Goal: Task Accomplishment & Management: Complete application form

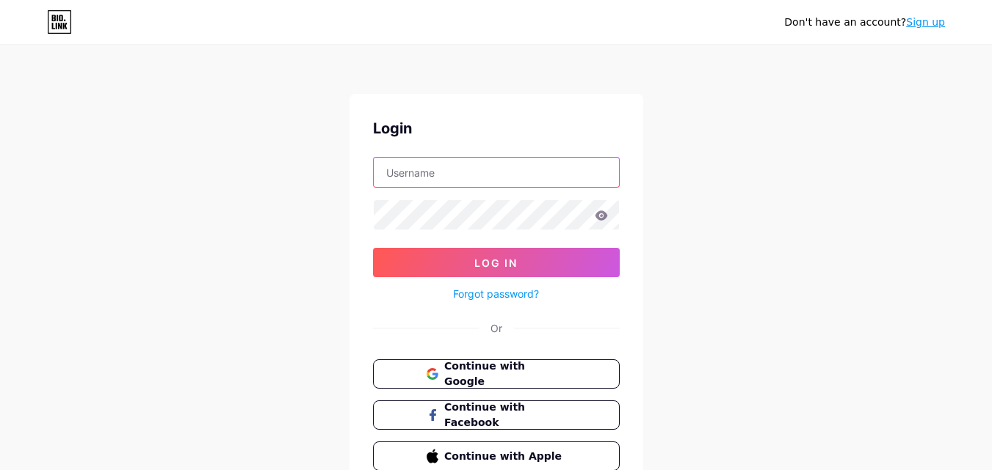
click at [475, 175] on input "text" at bounding box center [496, 172] width 245 height 29
click at [520, 371] on span "Continue with Google" at bounding box center [504, 375] width 123 height 32
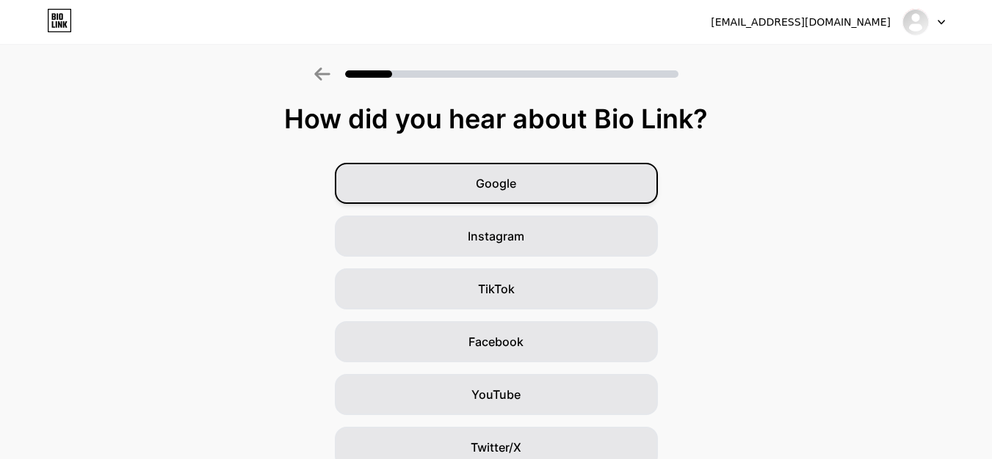
click at [547, 174] on div "Google" at bounding box center [496, 183] width 323 height 41
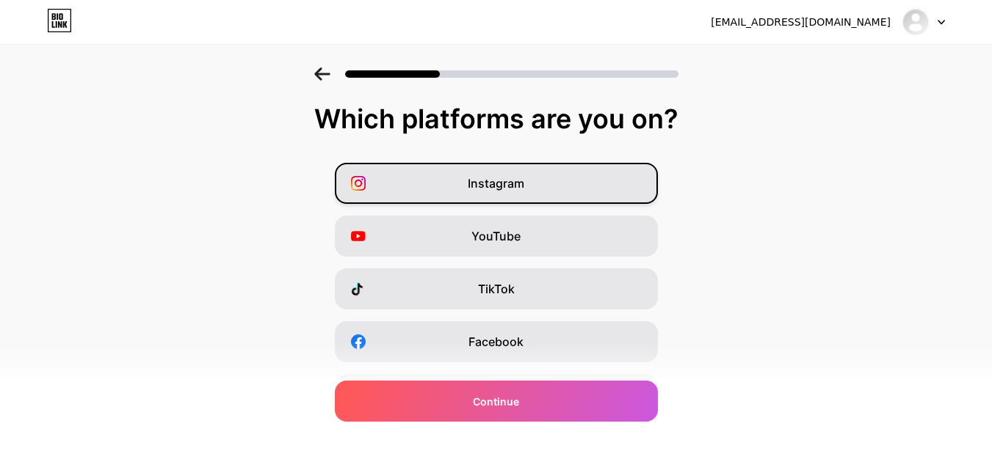
click at [531, 185] on div "Instagram" at bounding box center [496, 183] width 323 height 41
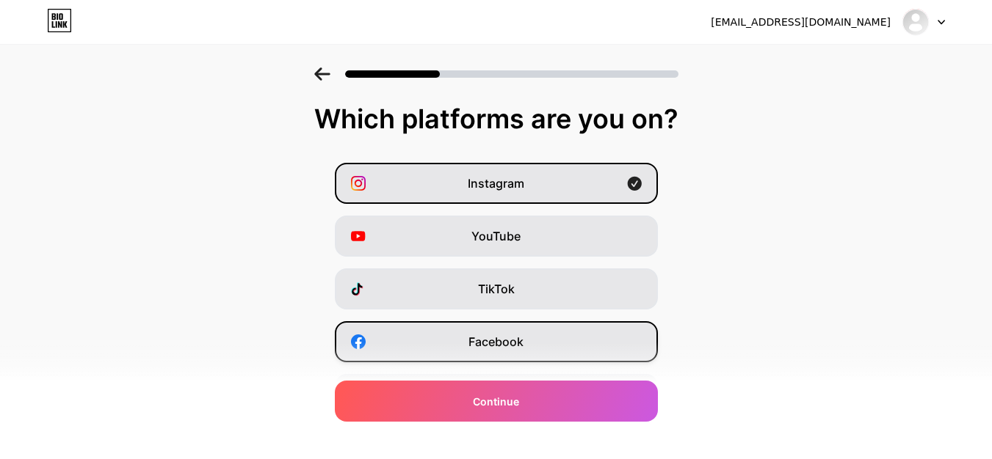
click at [506, 342] on span "Facebook" at bounding box center [495, 342] width 55 height 18
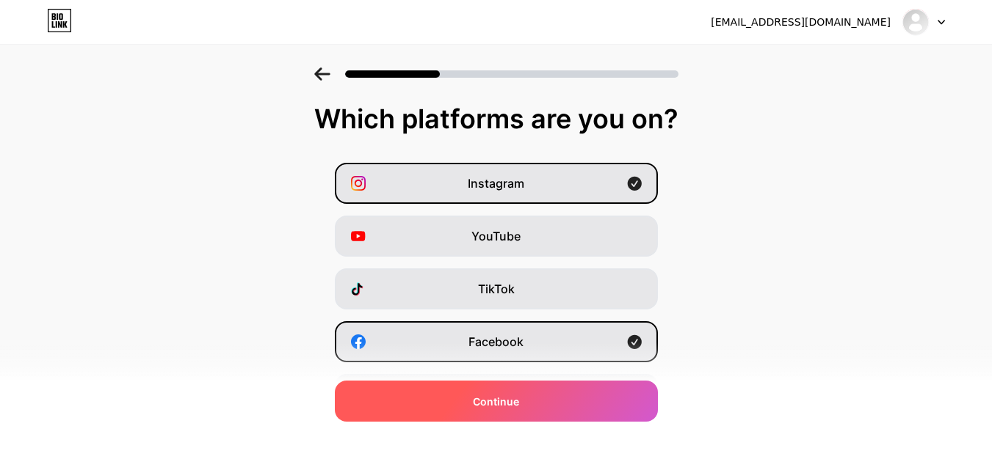
click at [530, 398] on div "Continue" at bounding box center [496, 401] width 323 height 41
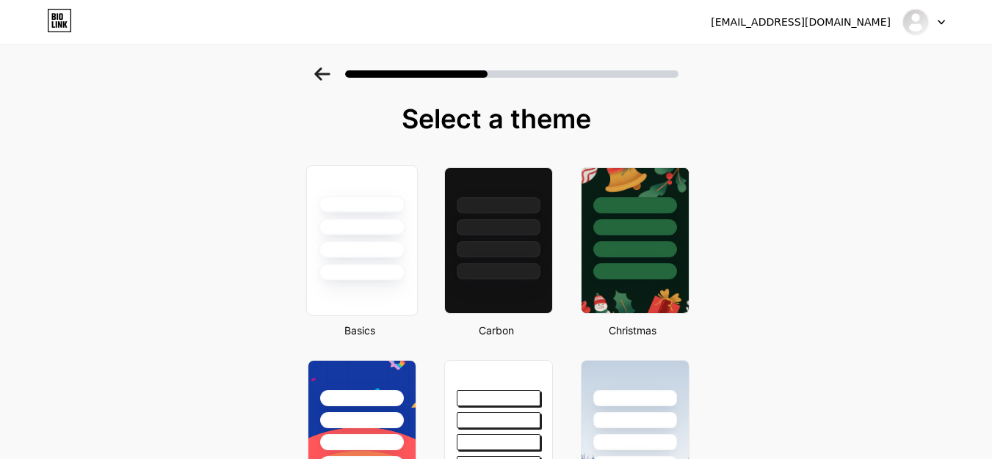
click at [369, 223] on div at bounding box center [362, 227] width 86 height 17
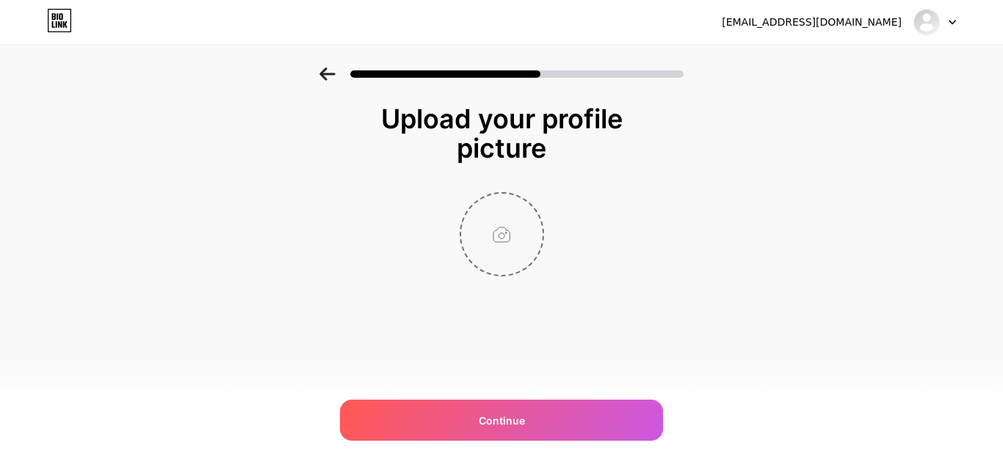
click at [520, 228] on input "file" at bounding box center [501, 234] width 81 height 81
type input "C:\fakepath\Untitled design (23).png"
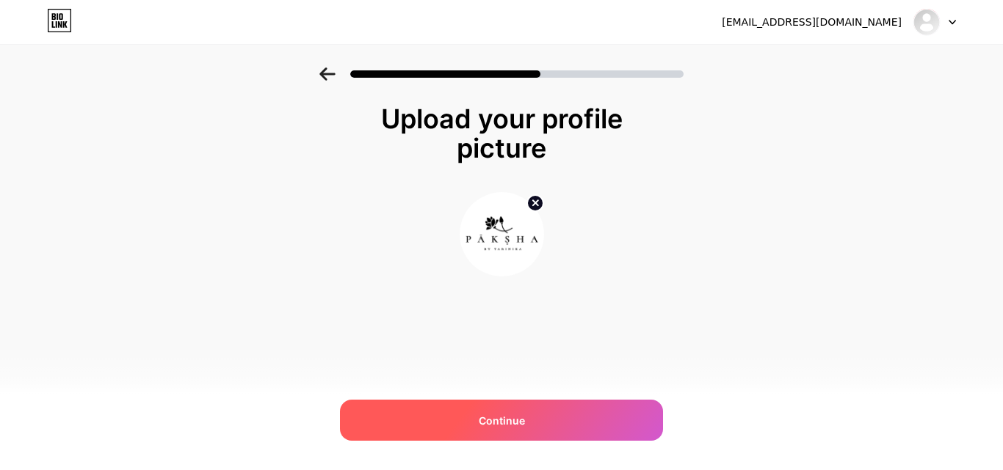
click at [560, 423] on div "Continue" at bounding box center [501, 420] width 323 height 41
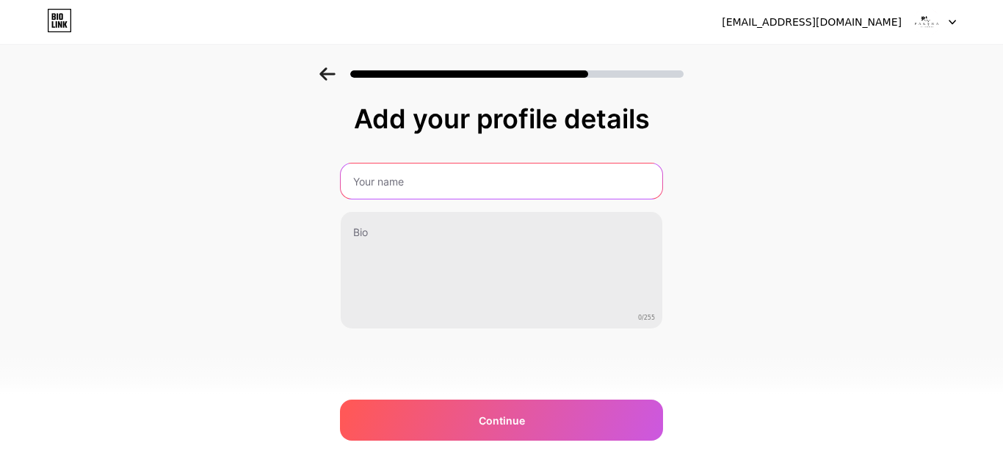
click at [417, 189] on input "text" at bounding box center [501, 181] width 321 height 35
type input "Paksha India"
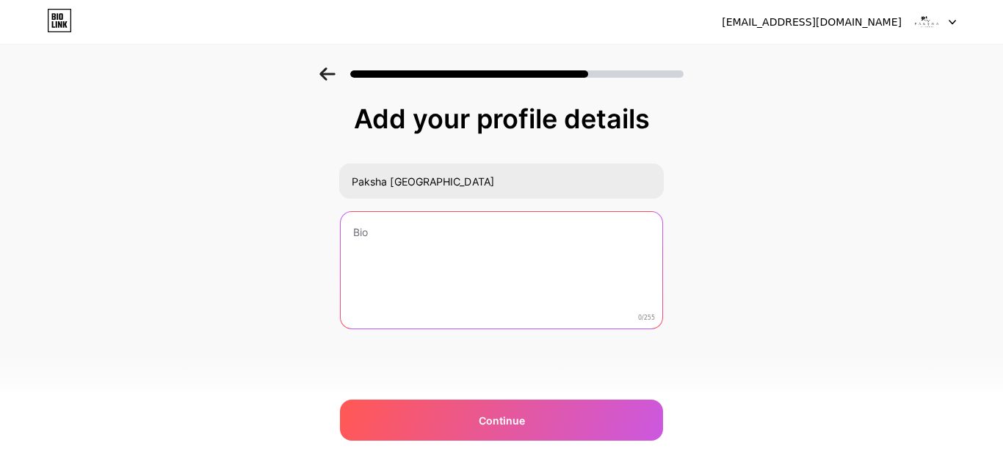
click at [426, 239] on textarea at bounding box center [501, 271] width 321 height 118
click at [495, 247] on textarea at bounding box center [501, 271] width 324 height 120
paste textarea "Paksha creates luxury 925 silver jewellery with timeless craftsmanship, blendin…"
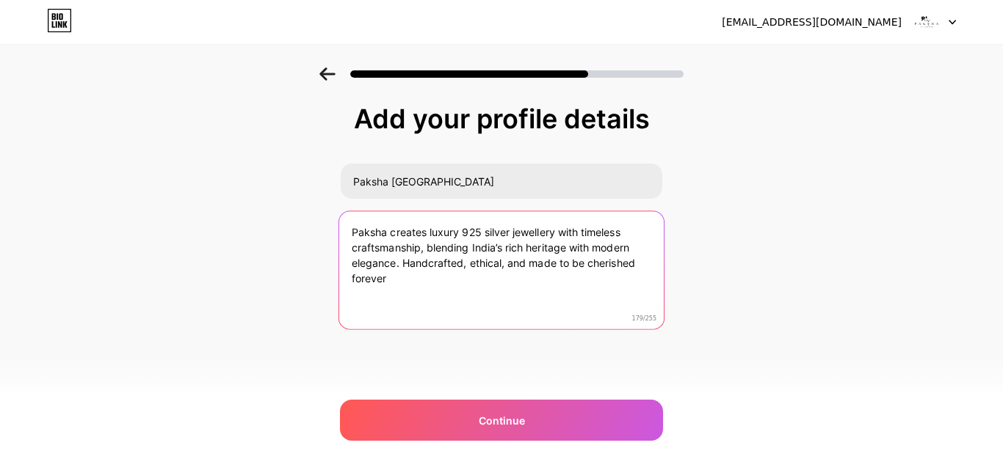
click at [393, 234] on textarea "Paksha creates luxury 925 silver jewellery with timeless craftsmanship, blendin…" at bounding box center [501, 271] width 324 height 120
click at [389, 234] on textarea "Paksha creates luxury 925 silver jewellery with timeless craftsmanship, blendin…" at bounding box center [501, 271] width 324 height 120
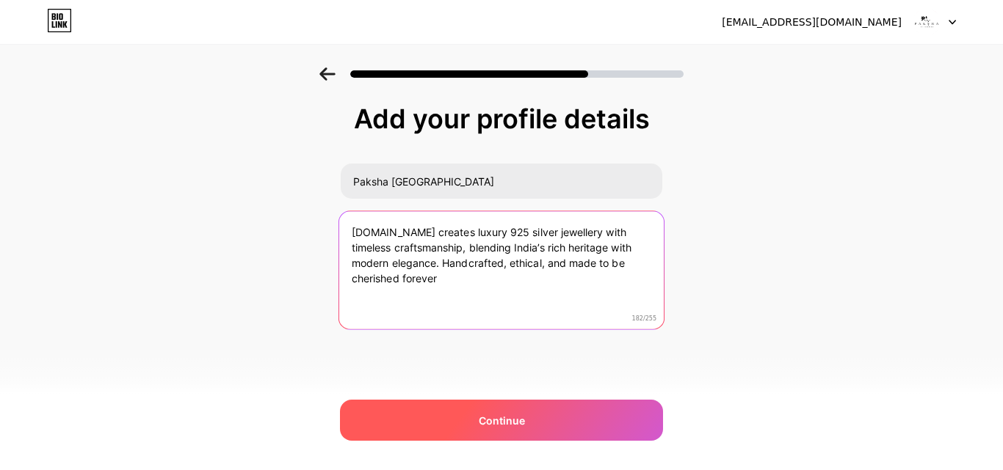
type textarea "Paksha.in creates luxury 925 silver jewellery with timeless craftsmanship, blen…"
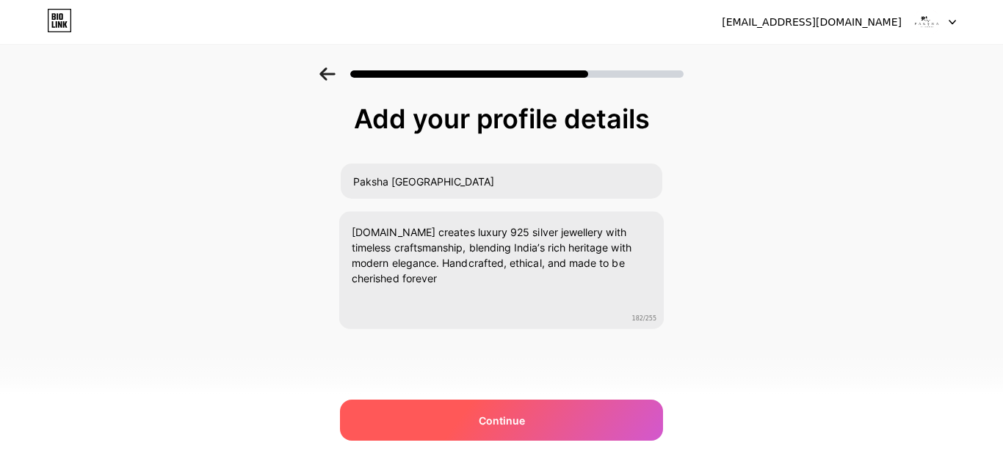
click at [584, 418] on div "Continue" at bounding box center [501, 420] width 323 height 41
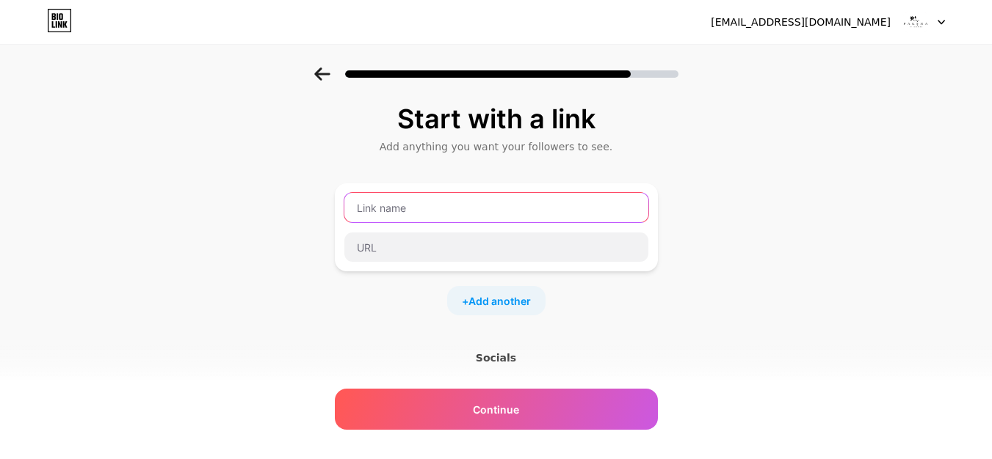
click at [437, 213] on input "text" at bounding box center [496, 207] width 304 height 29
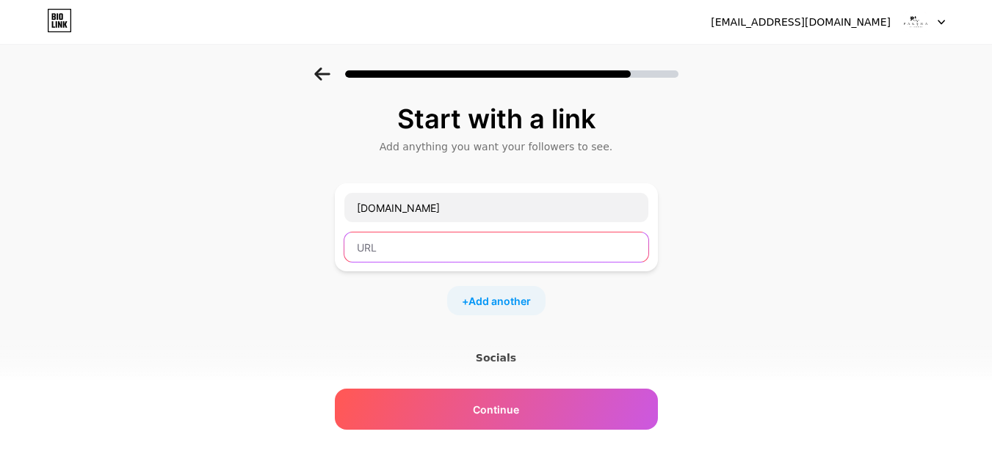
click at [439, 247] on input "text" at bounding box center [496, 247] width 304 height 29
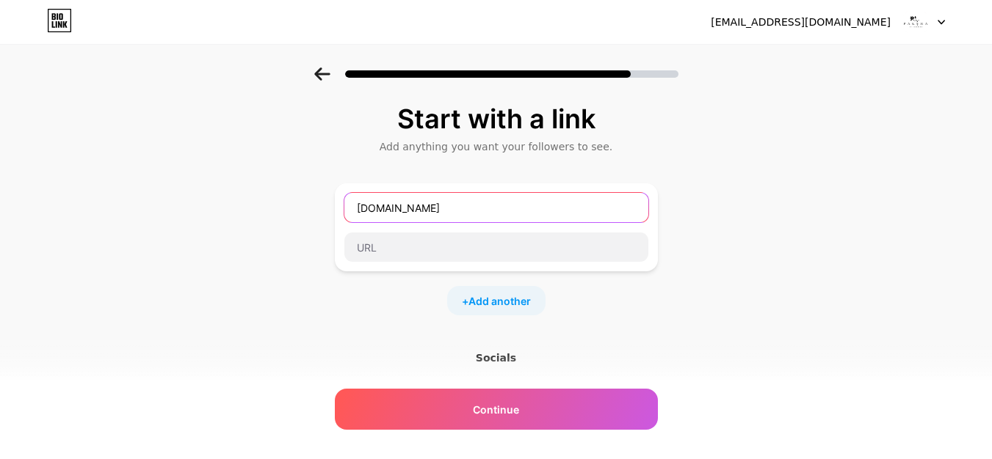
click at [437, 203] on input "paksha.in" at bounding box center [496, 207] width 304 height 29
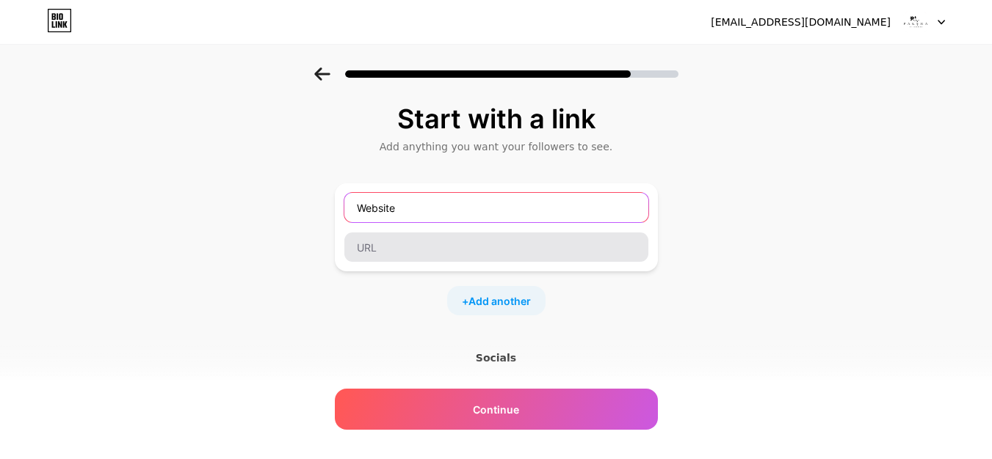
type input "Website"
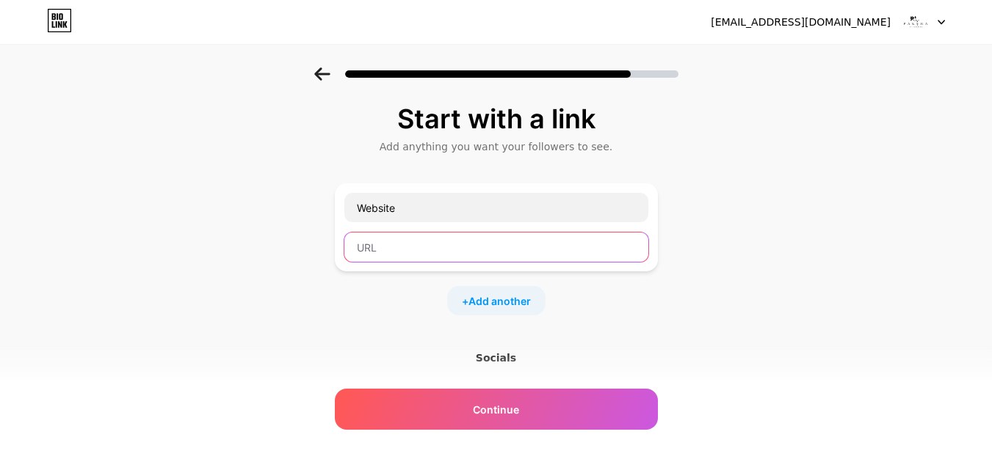
click at [460, 238] on input "text" at bounding box center [496, 247] width 304 height 29
click at [417, 247] on input "text" at bounding box center [496, 247] width 304 height 29
paste input "https://paksha.in/"
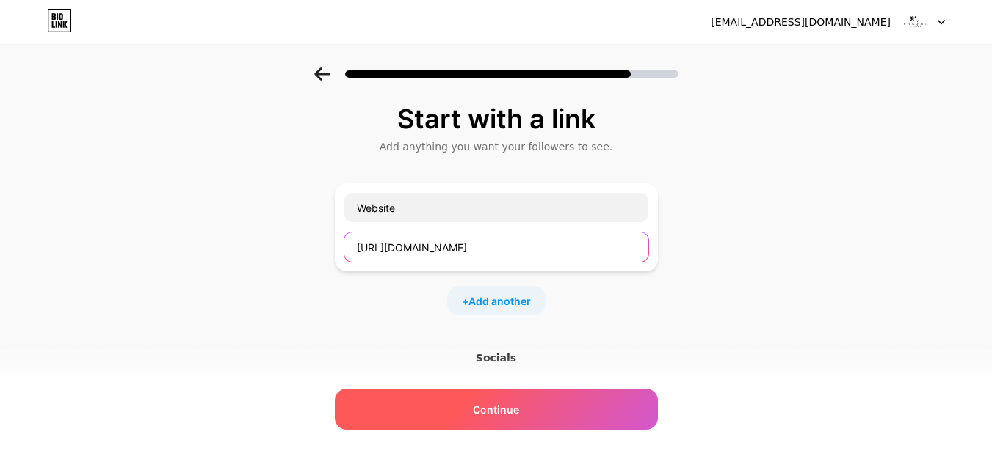
type input "https://paksha.in/"
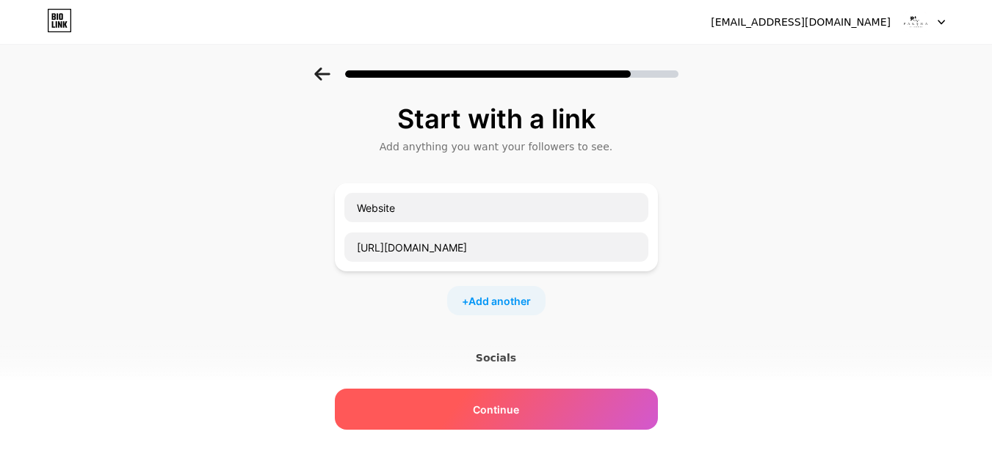
click at [515, 406] on span "Continue" at bounding box center [496, 409] width 46 height 15
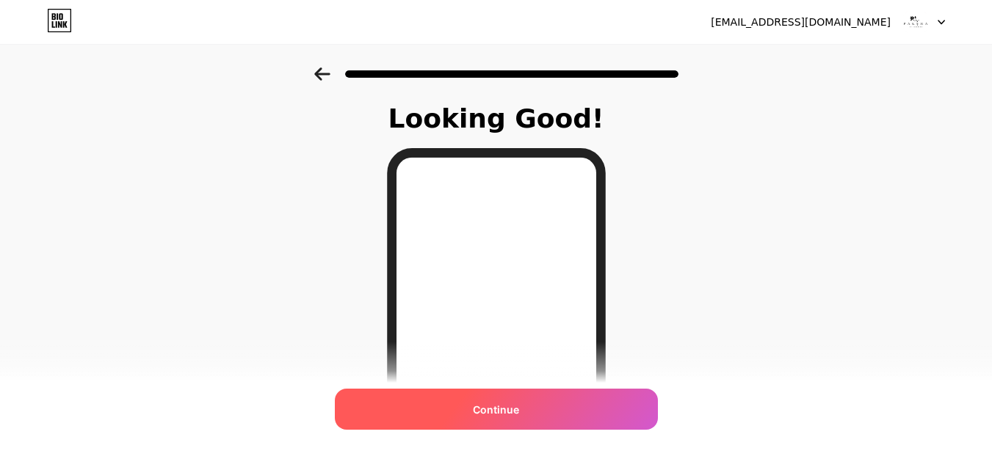
click at [519, 403] on span "Continue" at bounding box center [496, 409] width 46 height 15
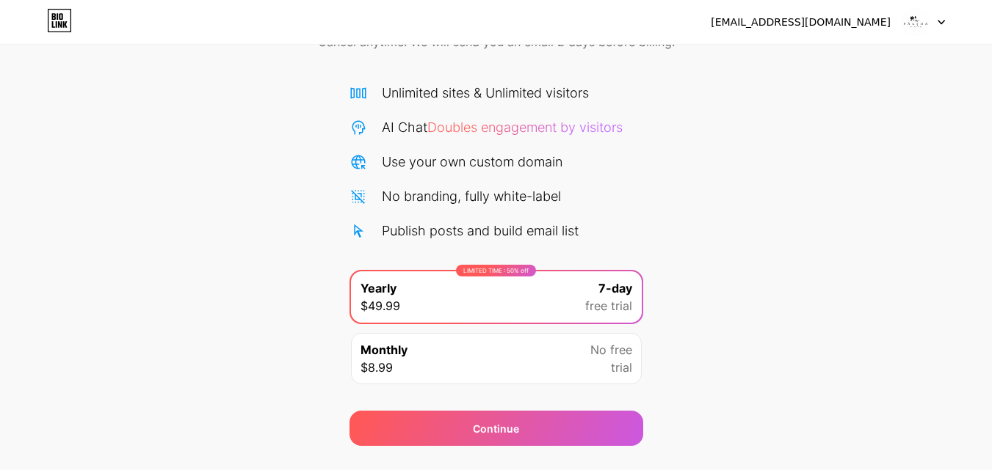
scroll to position [120, 0]
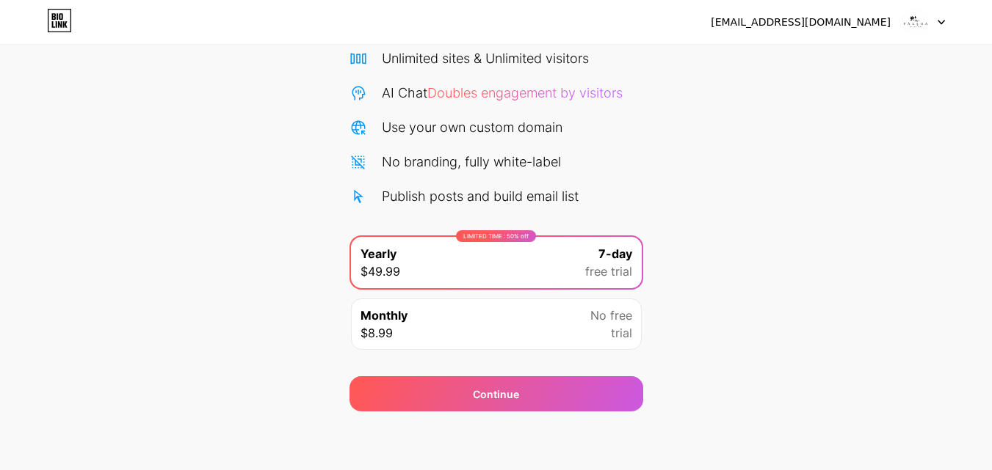
click at [603, 313] on span "No free" at bounding box center [611, 316] width 42 height 18
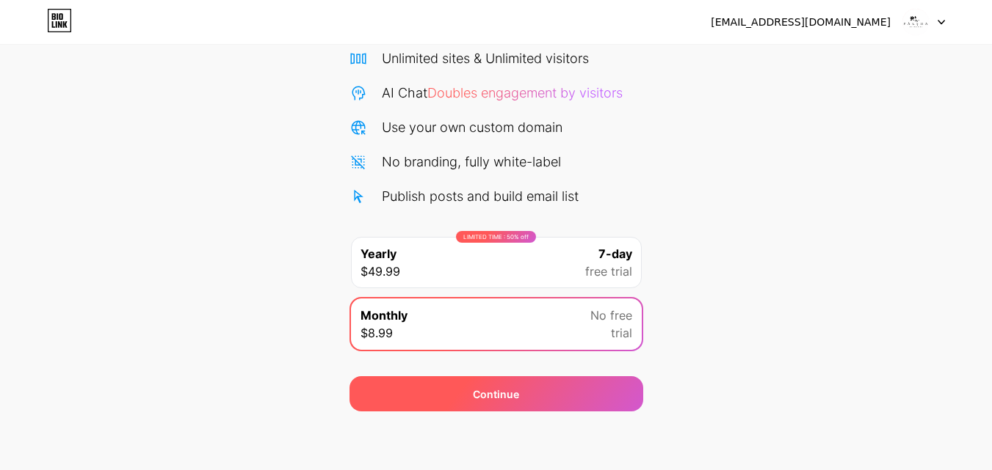
click at [520, 387] on div "Continue" at bounding box center [496, 394] width 294 height 35
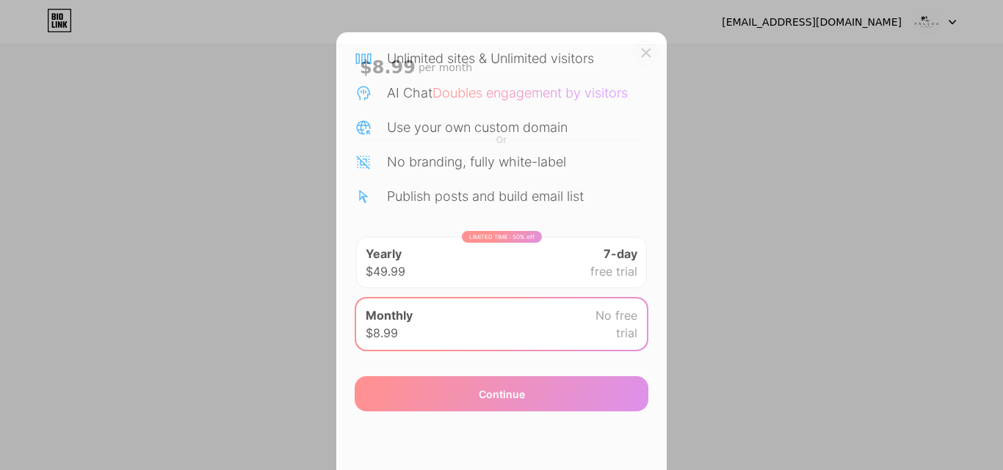
click at [645, 51] on icon at bounding box center [646, 53] width 12 height 12
